Goal: Find specific page/section: Find specific page/section

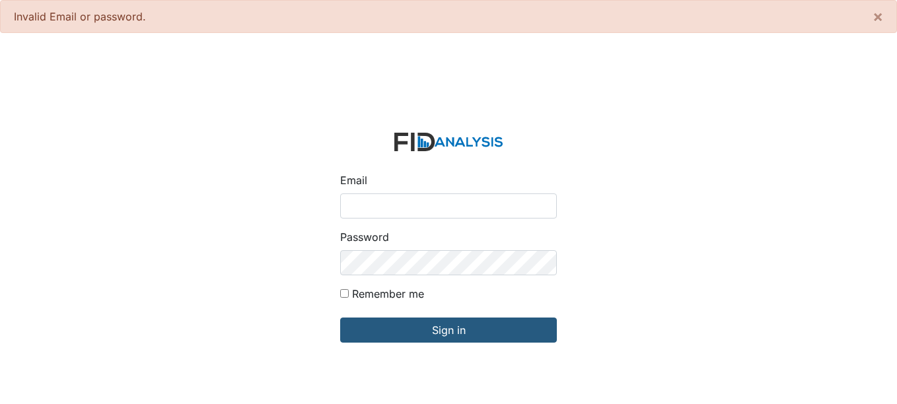
click at [406, 203] on input "Email" at bounding box center [448, 206] width 217 height 25
type input "[EMAIL_ADDRESS][DOMAIN_NAME]"
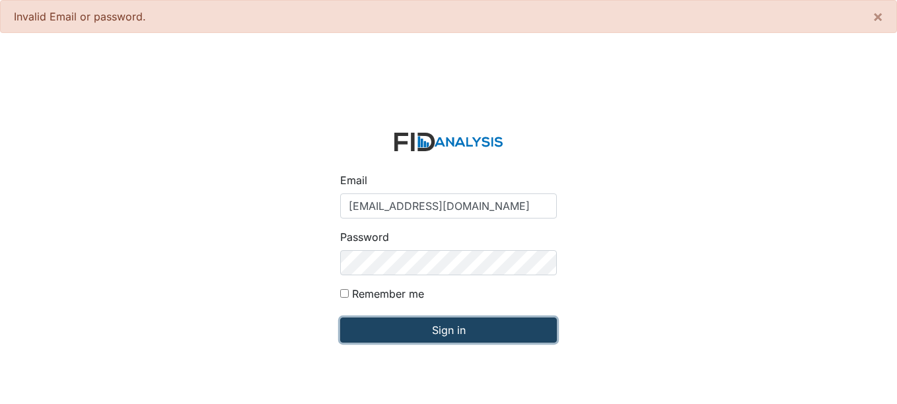
click at [456, 328] on input "Sign in" at bounding box center [448, 330] width 217 height 25
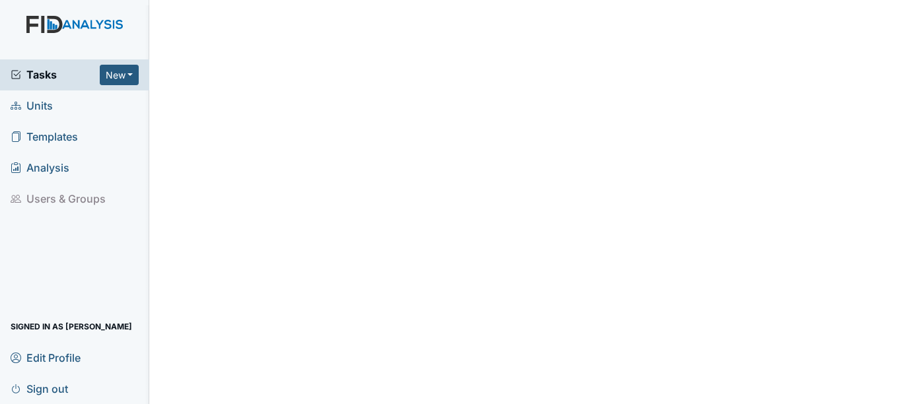
click at [50, 103] on span "Units" at bounding box center [32, 106] width 42 height 20
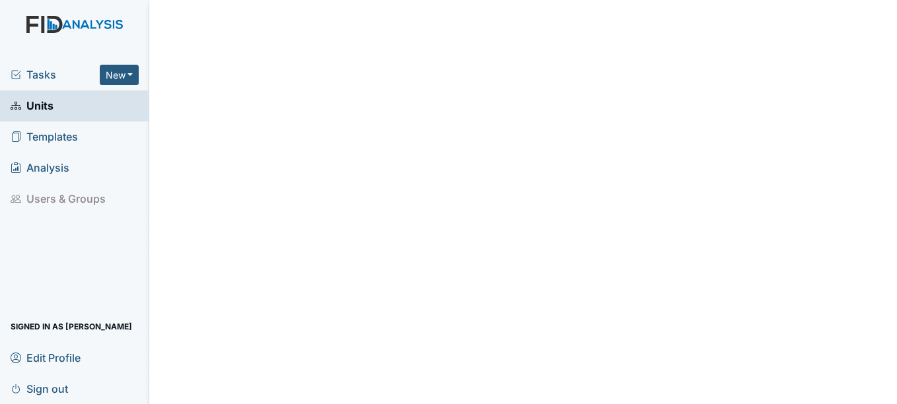
click at [50, 102] on span "Units" at bounding box center [32, 106] width 43 height 20
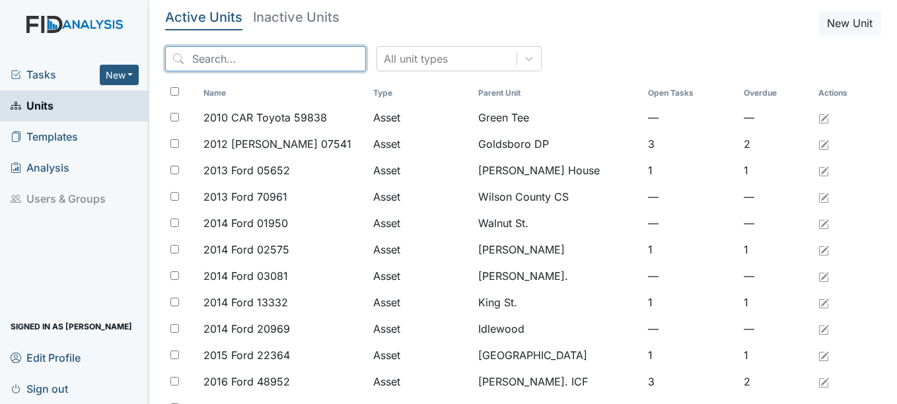
click at [273, 55] on input "search" at bounding box center [265, 58] width 201 height 25
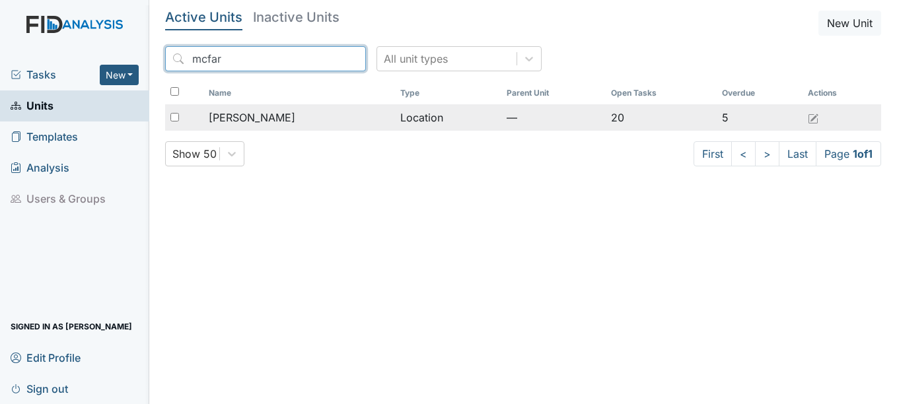
type input "mcfar"
click at [238, 112] on span "[PERSON_NAME]" at bounding box center [252, 118] width 87 height 16
